Goal: Task Accomplishment & Management: Complete application form

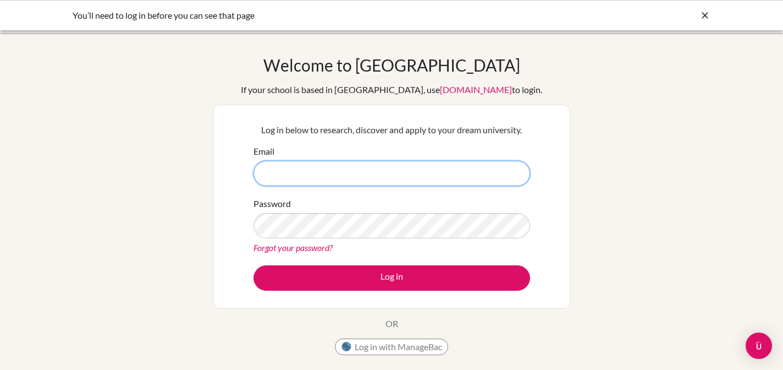
type input "[EMAIL_ADDRESS][DOMAIN_NAME]"
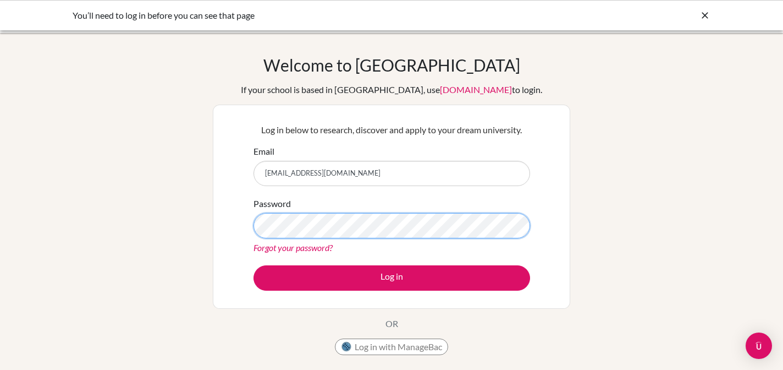
click at [239, 216] on div "Log in below to research, discover and apply to your dream university. Email jw…" at bounding box center [391, 206] width 357 height 204
click at [254, 265] on button "Log in" at bounding box center [392, 277] width 277 height 25
click at [602, 218] on div "Welcome to [GEOGRAPHIC_DATA] If your school is based in [GEOGRAPHIC_DATA], use …" at bounding box center [391, 235] width 783 height 360
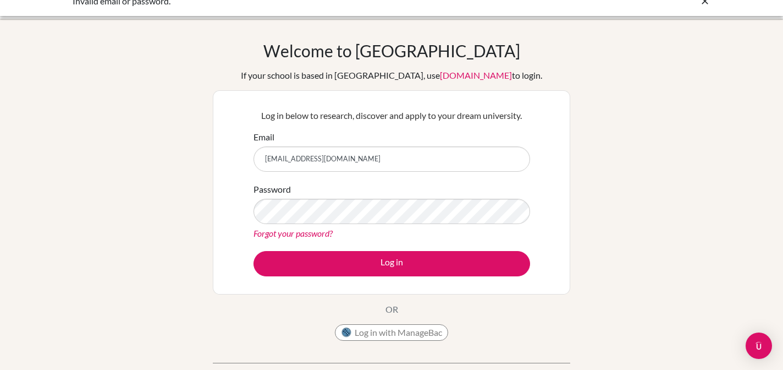
click at [318, 238] on link "Forgot your password?" at bounding box center [293, 233] width 79 height 10
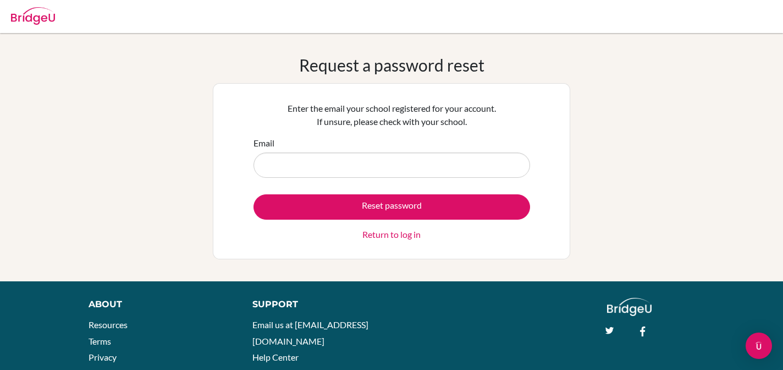
type input "jwiley@las.edu.pk"
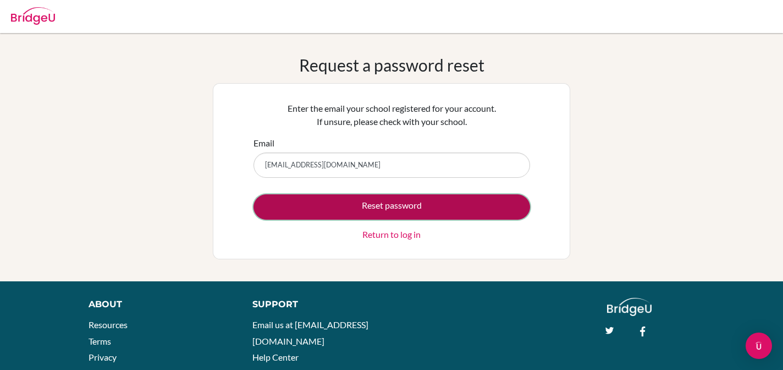
click at [373, 205] on button "Reset password" at bounding box center [392, 206] width 277 height 25
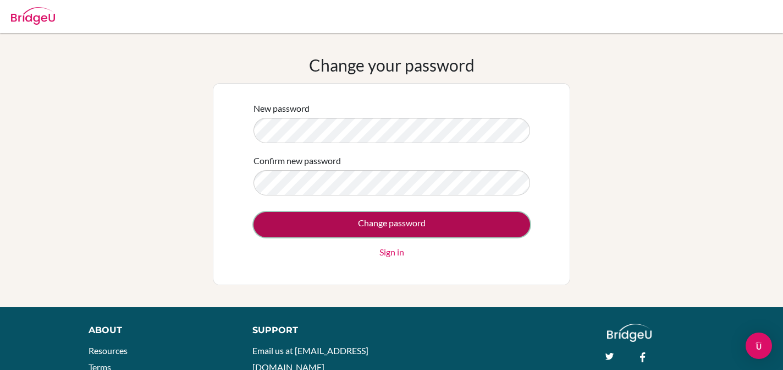
click at [266, 225] on input "Change password" at bounding box center [392, 224] width 277 height 25
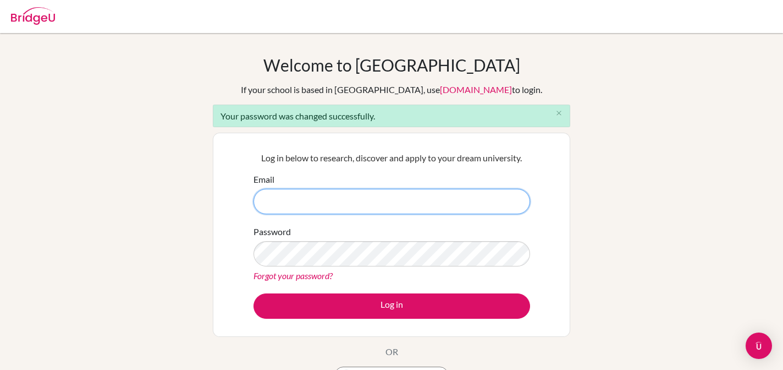
click at [368, 196] on input "Email" at bounding box center [392, 201] width 277 height 25
type input "jwiley@las.edu.pk"
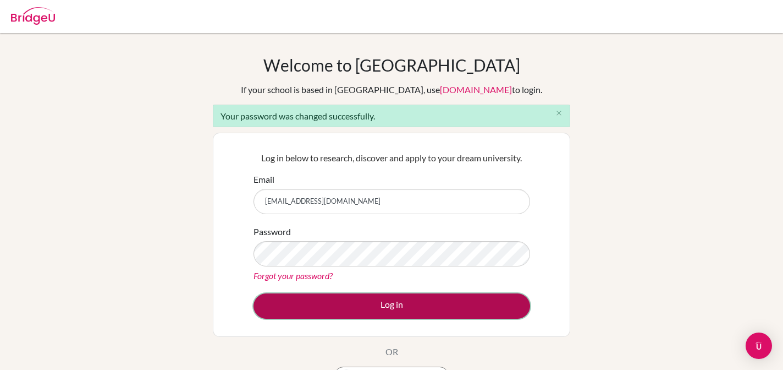
click at [353, 313] on button "Log in" at bounding box center [392, 305] width 277 height 25
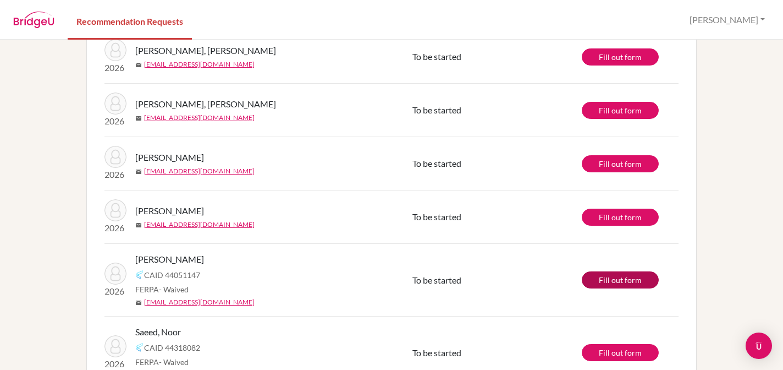
scroll to position [150, 0]
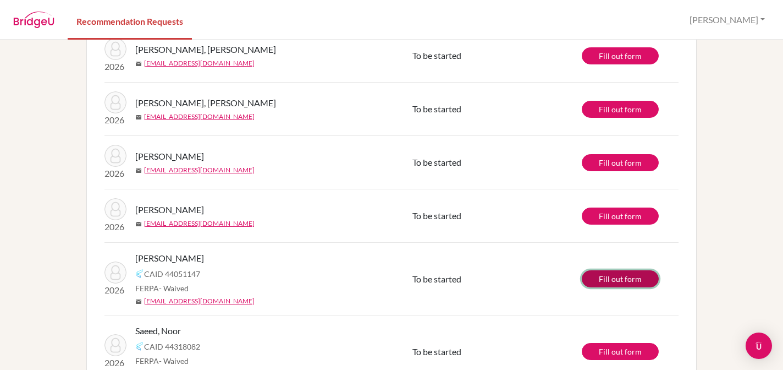
click at [637, 279] on link "Fill out form" at bounding box center [620, 278] width 77 height 17
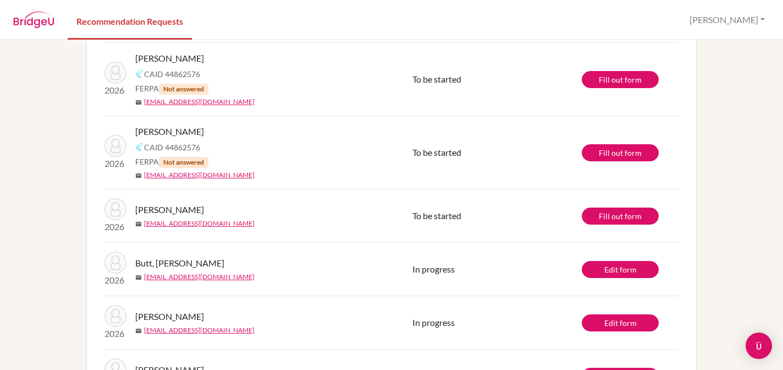
scroll to position [667, 0]
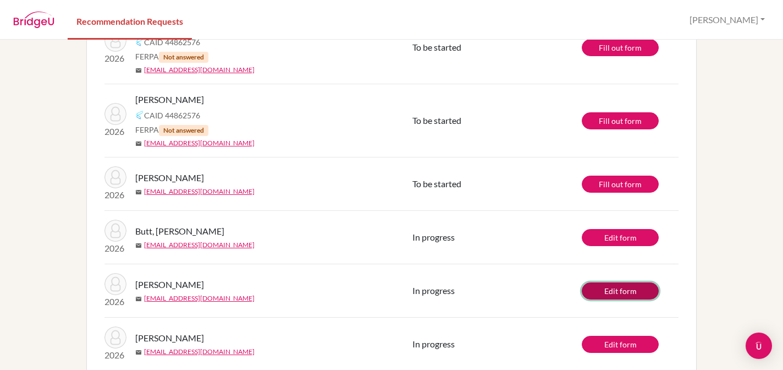
click at [626, 294] on link "Edit form" at bounding box center [620, 290] width 77 height 17
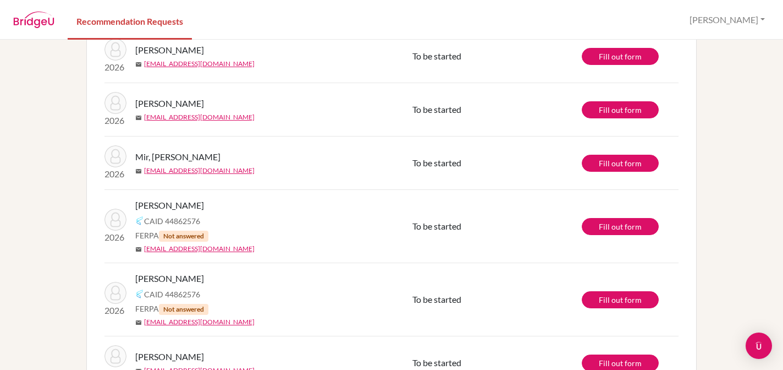
scroll to position [710, 0]
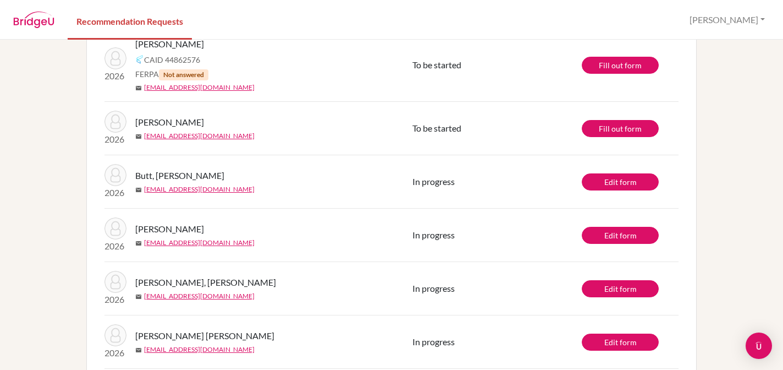
scroll to position [724, 0]
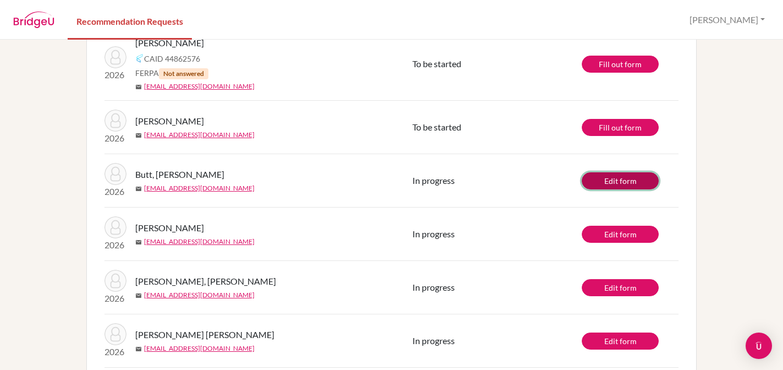
click at [618, 180] on link "Edit form" at bounding box center [620, 180] width 77 height 17
